Goal: Task Accomplishment & Management: Use online tool/utility

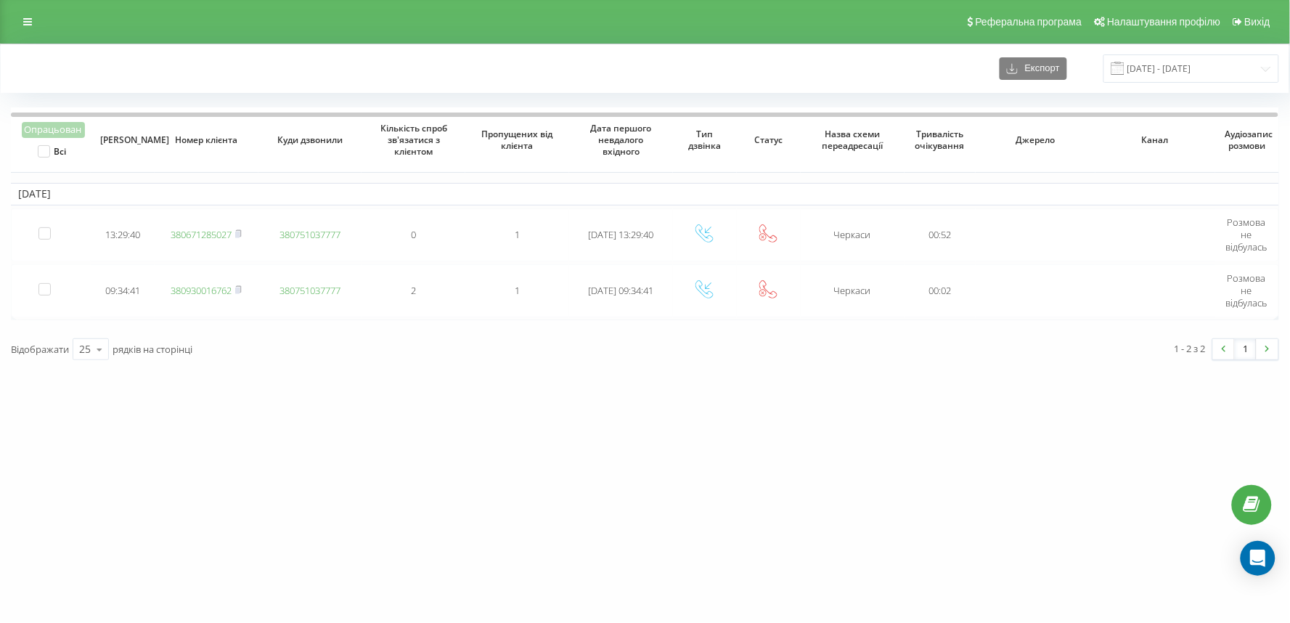
drag, startPoint x: 0, startPoint y: 0, endPoint x: 105, endPoint y: 466, distance: 477.7
click at [105, 466] on div "vashlikar.ck.ua Проекти vashlikar.ck.ua Дашборд Центр звернень Журнал дзвінків …" at bounding box center [645, 311] width 1290 height 623
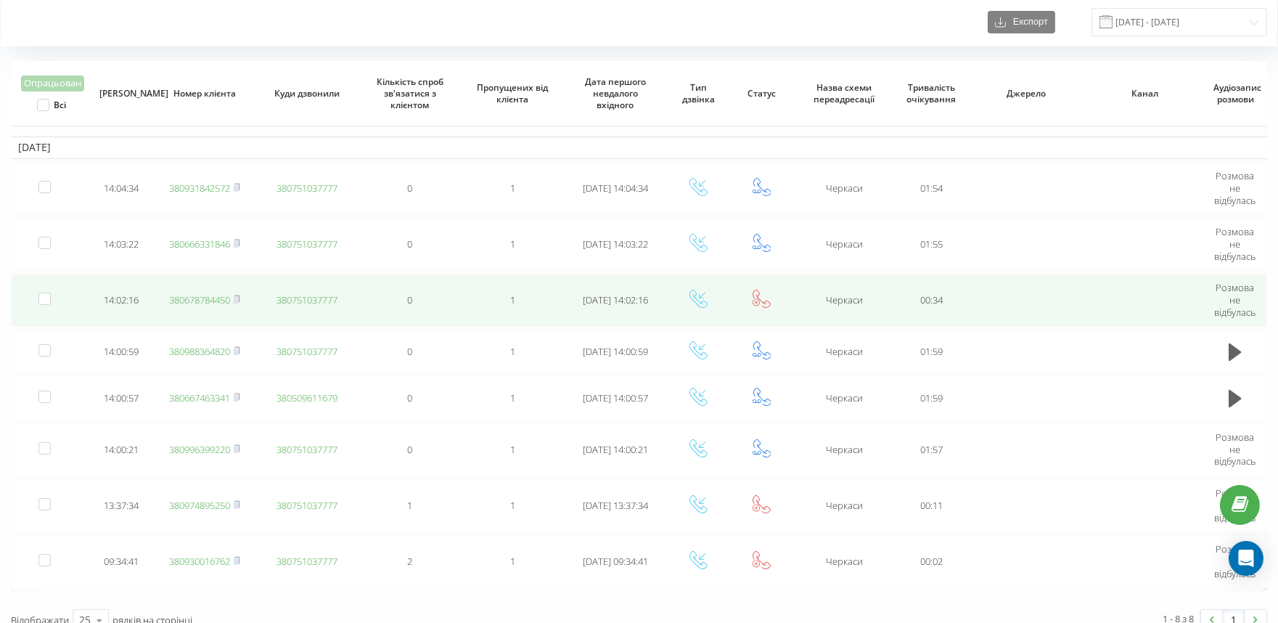
scroll to position [61, 0]
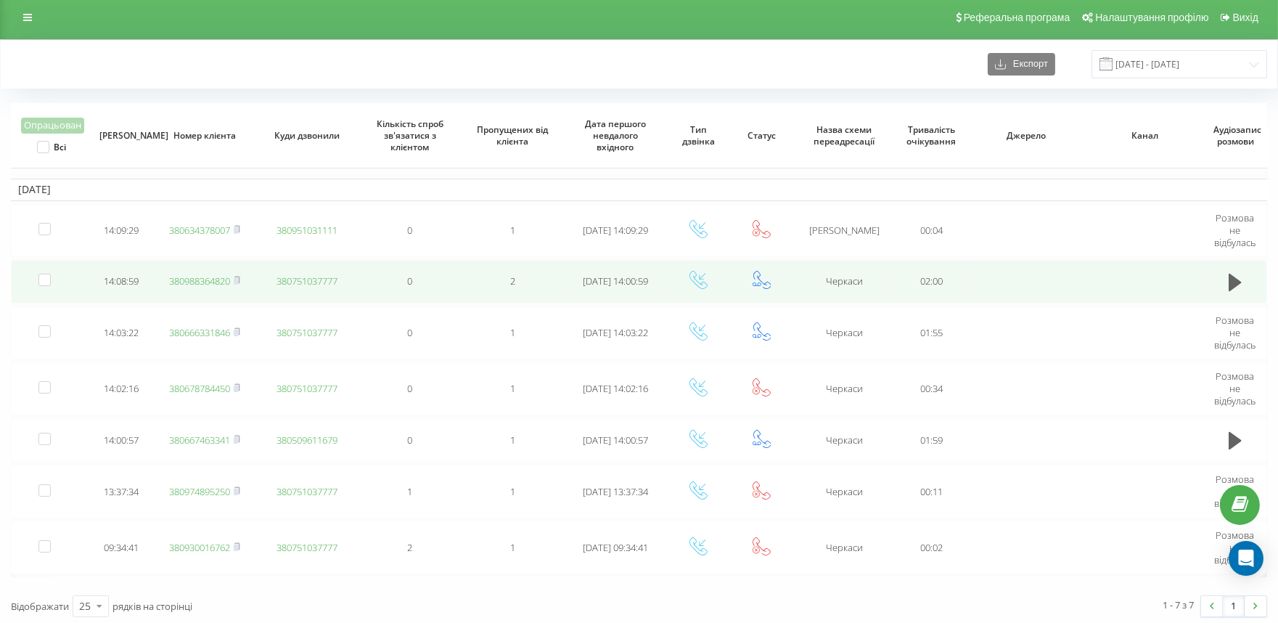
scroll to position [5, 0]
click at [199, 278] on link "380988364820" at bounding box center [199, 280] width 61 height 13
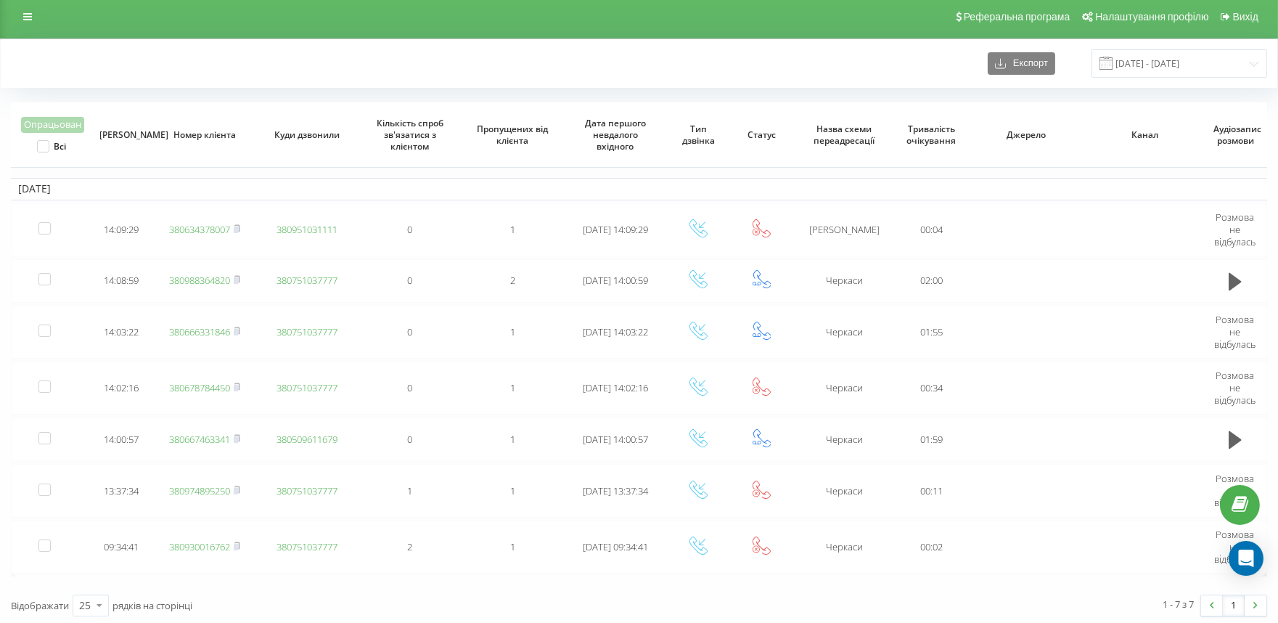
click at [605, 592] on div "Відображати 25 10 25 50 100 рядків на сторінці" at bounding box center [320, 605] width 639 height 42
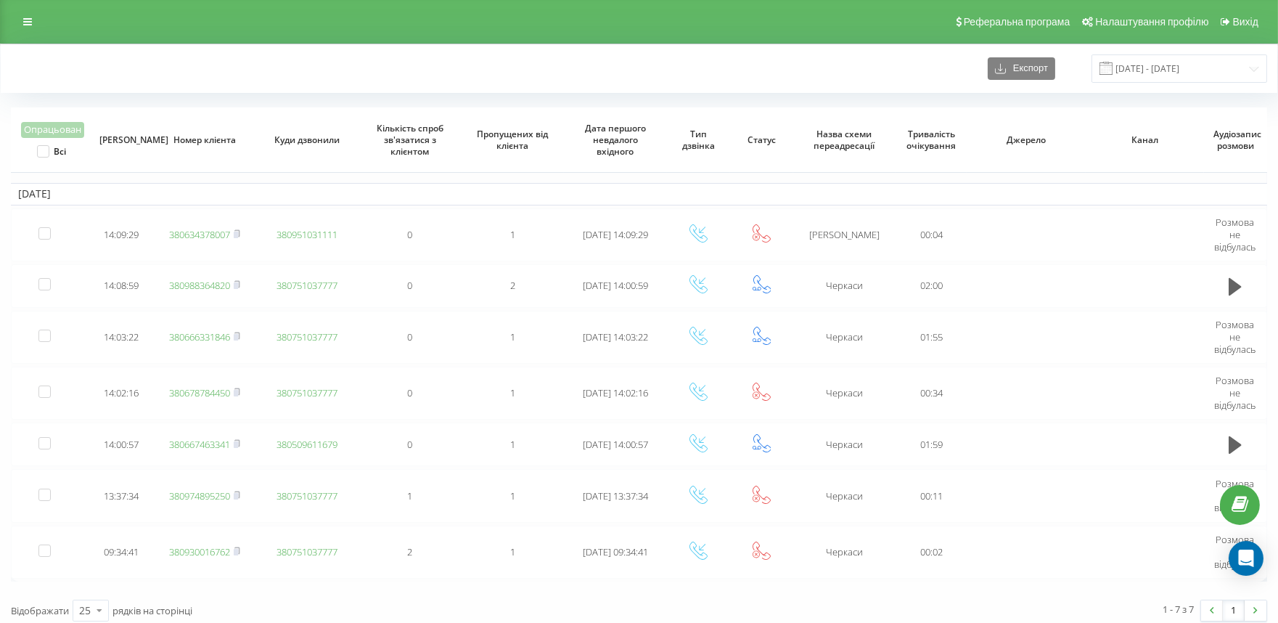
click at [276, 38] on div "Реферальна програма Налаштування профілю Вихід" at bounding box center [639, 22] width 1278 height 44
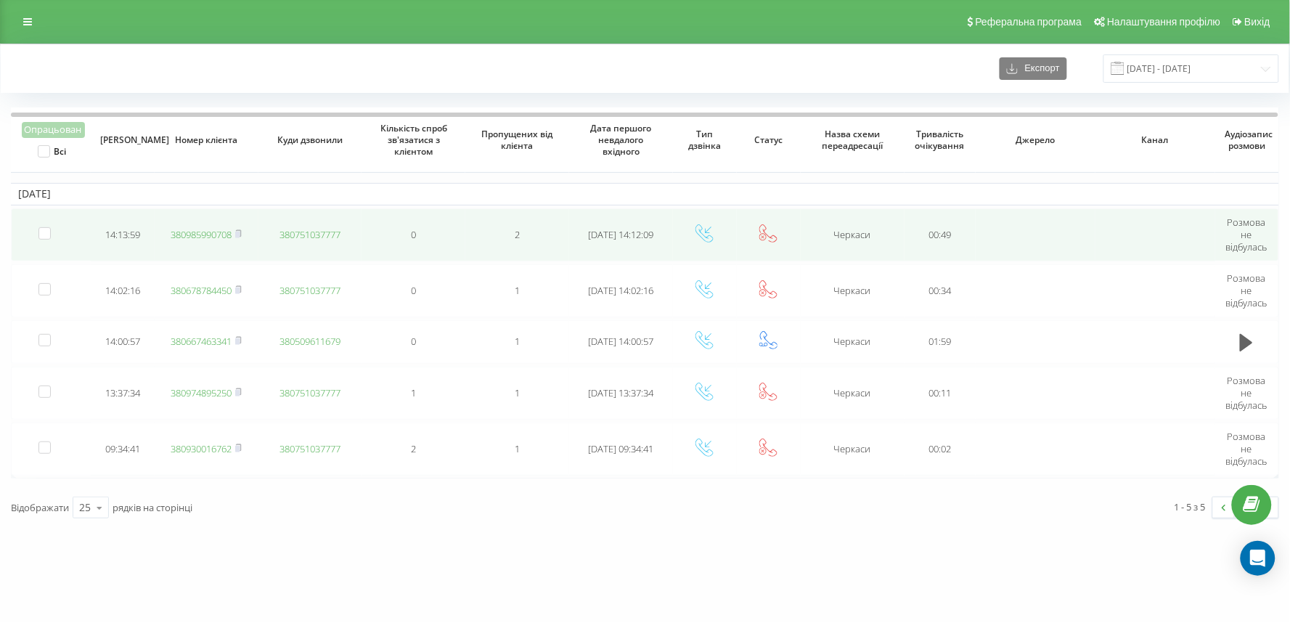
click at [196, 232] on link "380985990708" at bounding box center [201, 234] width 61 height 13
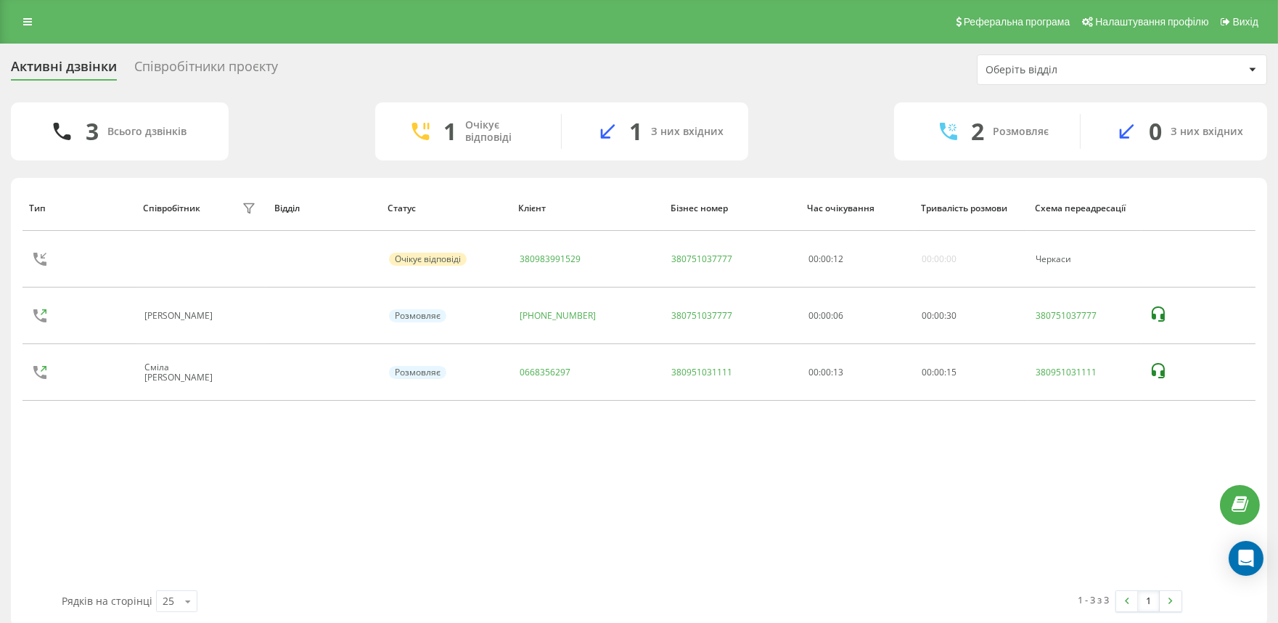
drag, startPoint x: 117, startPoint y: 502, endPoint x: 127, endPoint y: 502, distance: 10.2
click at [121, 504] on div "Тип Співробітник фільтру Відділ Статус Клієнт Бізнес номер Час очікування Трива…" at bounding box center [639, 387] width 1233 height 405
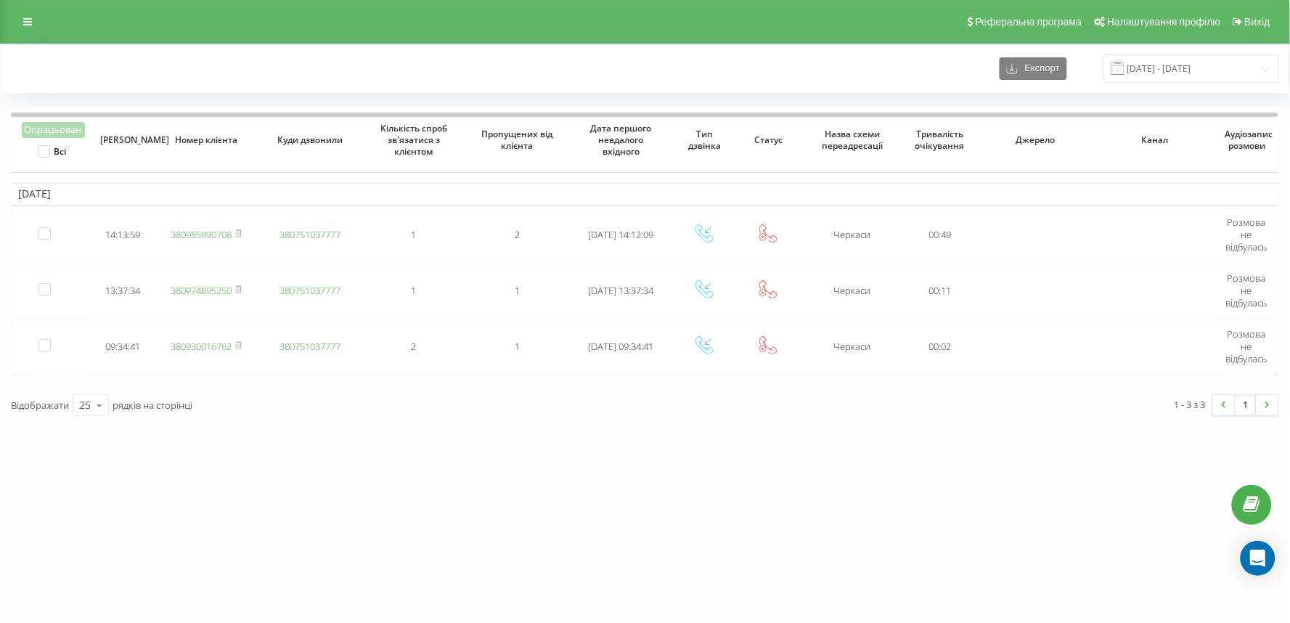
click at [486, 502] on div "vashlikar.ck.ua Проекти vashlikar.ck.ua Дашборд Центр звернень Журнал дзвінків …" at bounding box center [645, 311] width 1290 height 623
click at [730, 431] on div "[DOMAIN_NAME] Проекти [DOMAIN_NAME] Дашборд Центр звернень Журнал дзвінків Журн…" at bounding box center [645, 311] width 1290 height 623
click at [858, 370] on div "vashlikar.ck.ua Проекти vashlikar.ck.ua Дашборд Центр звернень Журнал дзвінків …" at bounding box center [645, 311] width 1290 height 623
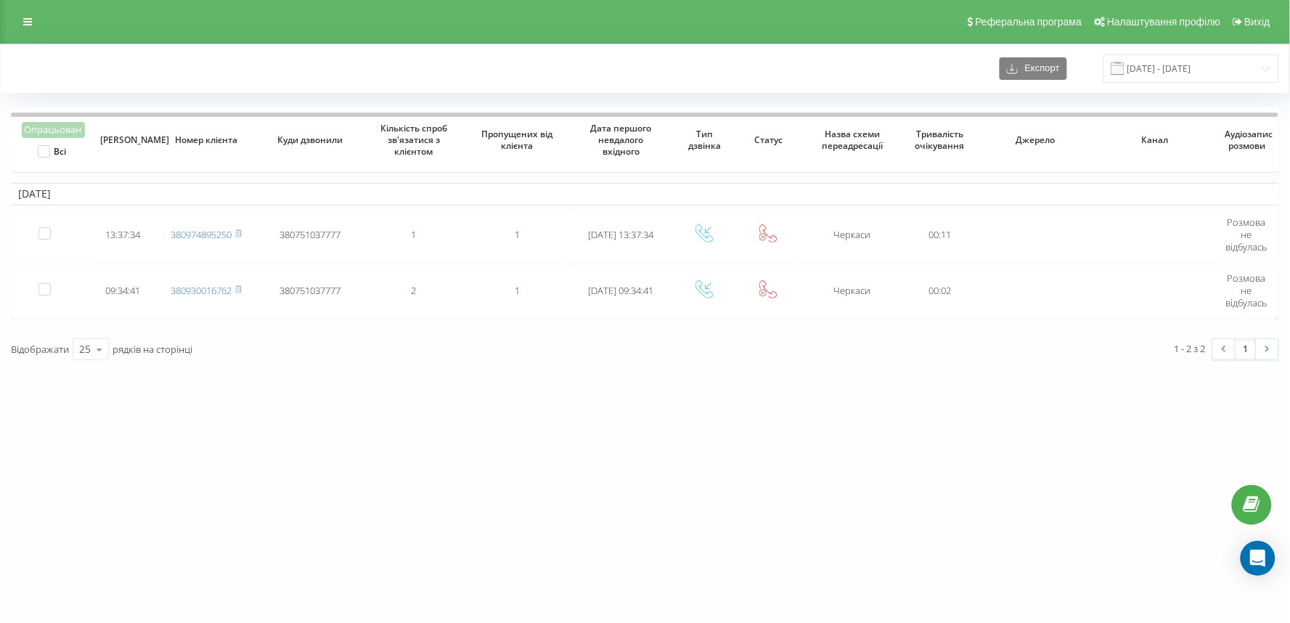
click at [421, 409] on div "vashlikar.ck.ua Проекти vashlikar.ck.ua Реферальна програма Налаштування профіл…" at bounding box center [645, 311] width 1290 height 623
click at [115, 473] on div "vashlikar.ck.ua Проекти vashlikar.ck.ua Дашборд Центр звернень Журнал дзвінків …" at bounding box center [645, 311] width 1290 height 623
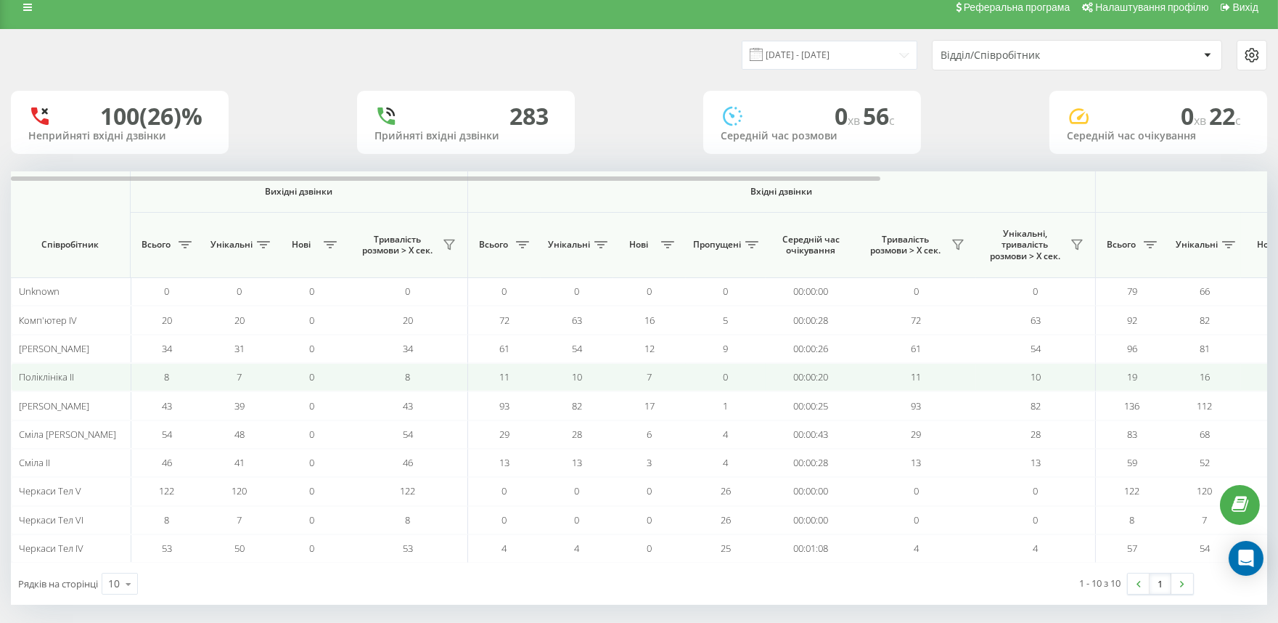
scroll to position [26, 0]
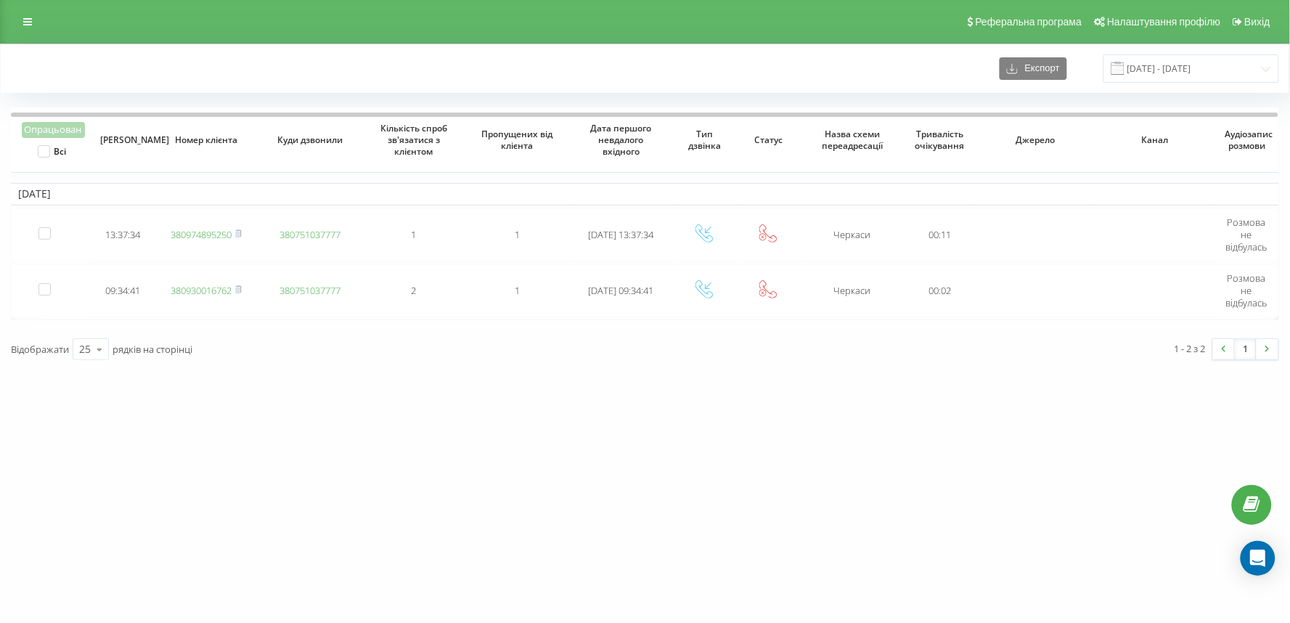
click at [552, 383] on div "[DOMAIN_NAME] Проекти [DOMAIN_NAME] Дашборд Центр звернень Журнал дзвінків Журн…" at bounding box center [645, 311] width 1290 height 623
drag, startPoint x: 163, startPoint y: 489, endPoint x: 107, endPoint y: 395, distance: 109.3
click at [163, 489] on div "vashlikar.ck.ua Проекти vashlikar.ck.ua Дашборд Центр звернень Журнал дзвінків …" at bounding box center [645, 311] width 1290 height 623
click at [688, 477] on div "vashlikar.ck.ua Проекти vashlikar.ck.ua Дашборд Центр звернень Журнал дзвінків …" at bounding box center [645, 311] width 1290 height 623
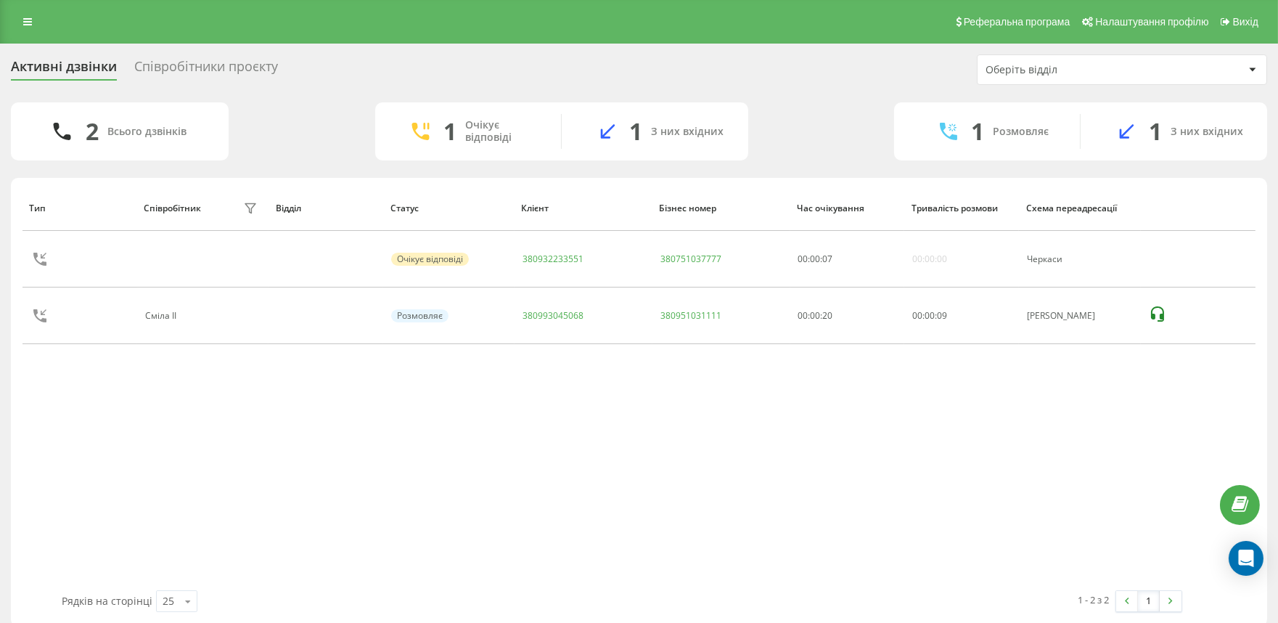
click at [422, 458] on div "Тип Співробітник фільтру Відділ Статус Клієнт Бізнес номер Час очікування Трива…" at bounding box center [639, 387] width 1233 height 405
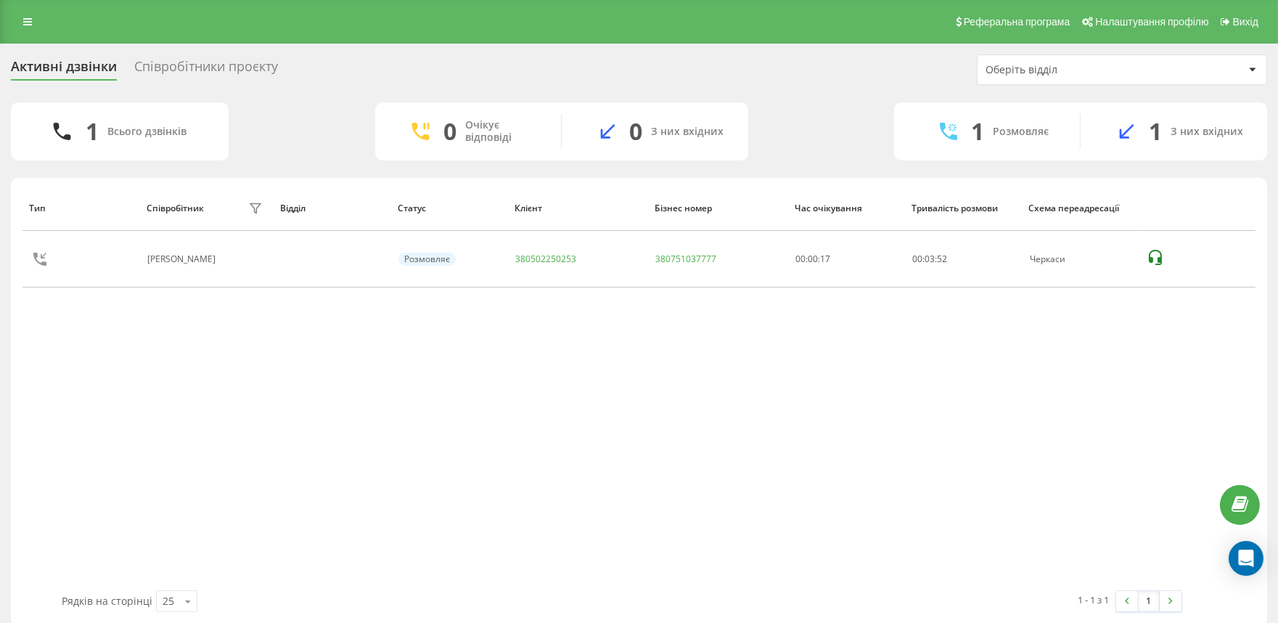
drag, startPoint x: 468, startPoint y: 405, endPoint x: 457, endPoint y: 343, distance: 62.7
click at [468, 408] on div "Тип Співробітник фільтру Відділ Статус Клієнт Бізнес номер Час очікування Трива…" at bounding box center [639, 387] width 1233 height 405
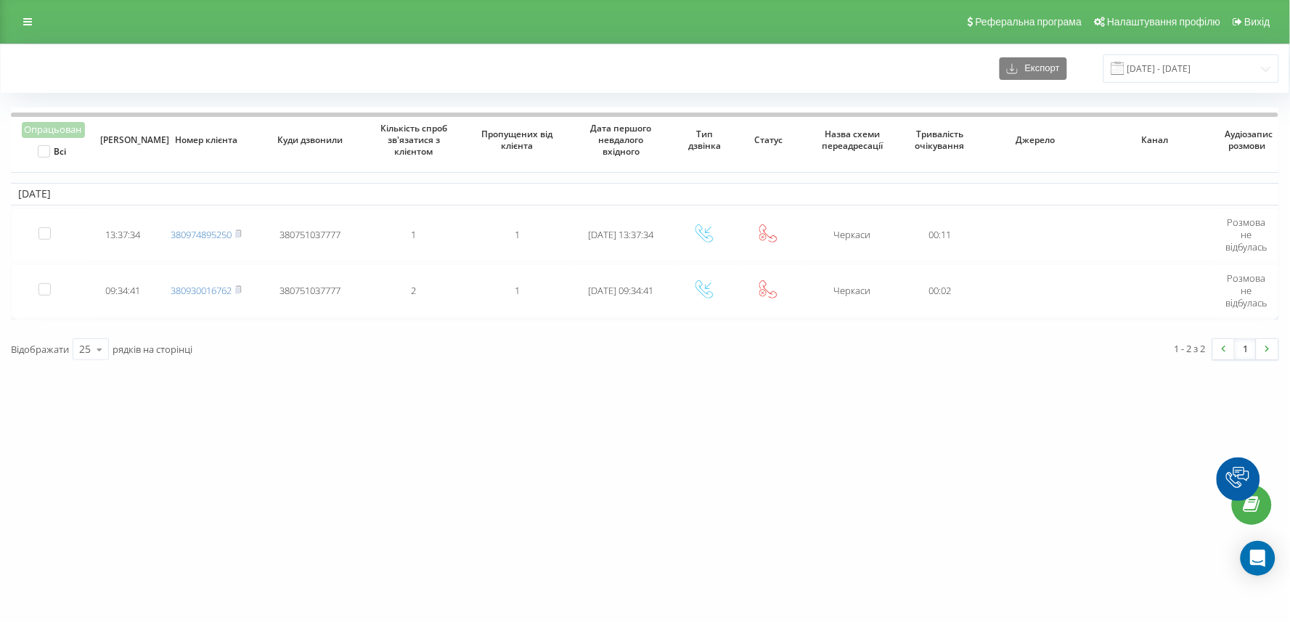
click at [597, 476] on div "vashlikar.ck.ua Проекти vashlikar.ck.ua Дашборд Центр звернень Журнал дзвінків …" at bounding box center [645, 311] width 1290 height 623
click at [278, 30] on div "Реферальна програма Налаштування профілю Вихід" at bounding box center [645, 22] width 1290 height 44
